Goal: Navigation & Orientation: Find specific page/section

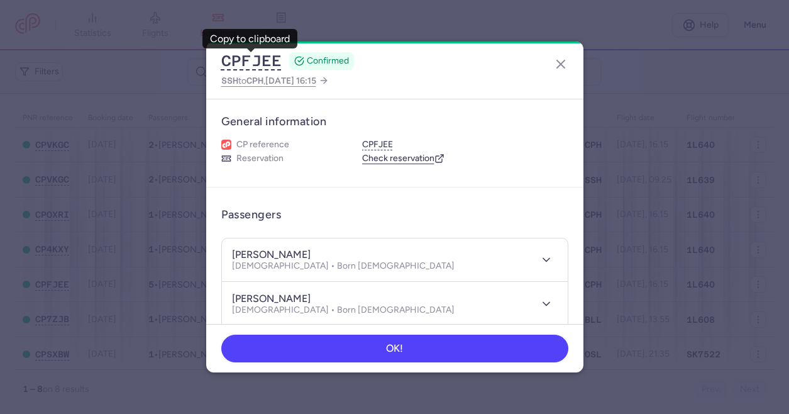
scroll to position [208, 0]
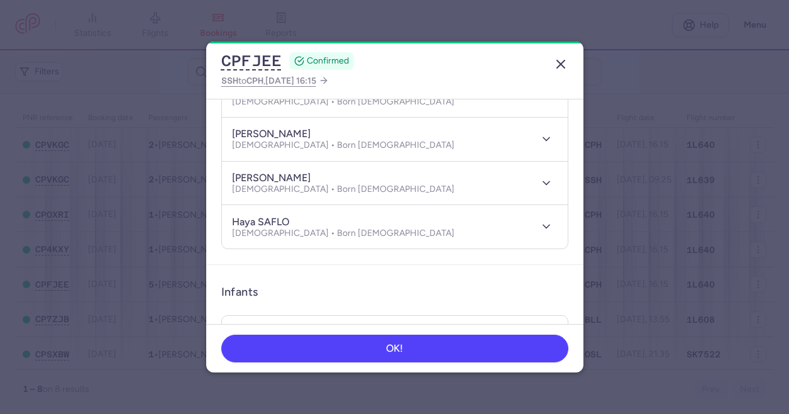
click at [561, 64] on line "button" at bounding box center [561, 64] width 8 height 8
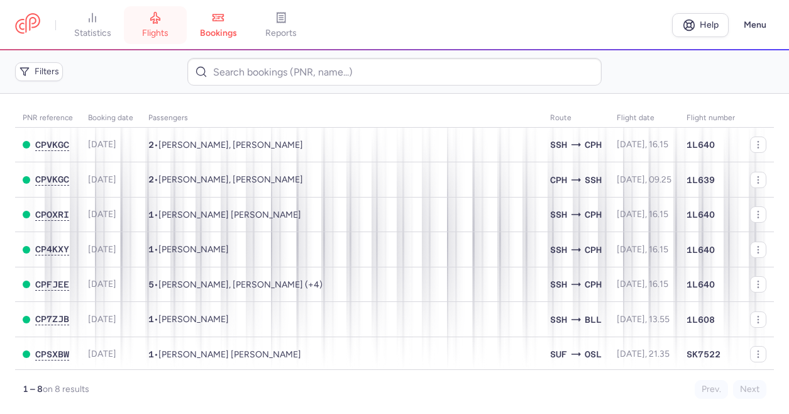
click at [176, 32] on link "flights" at bounding box center [155, 25] width 63 height 28
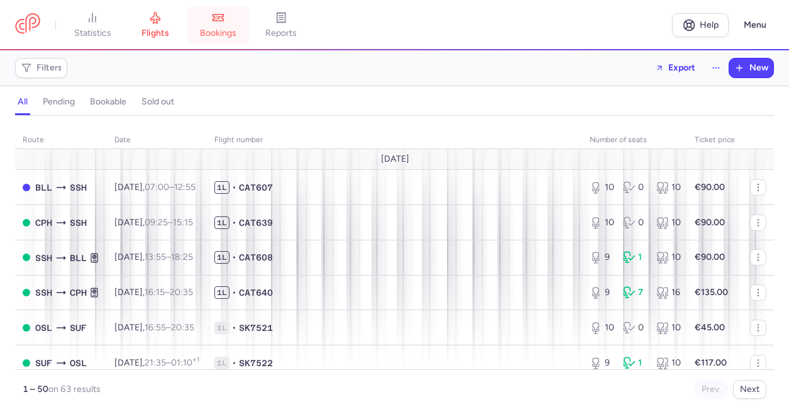
click at [222, 28] on span "bookings" at bounding box center [218, 33] width 36 height 11
